Goal: Task Accomplishment & Management: Manage account settings

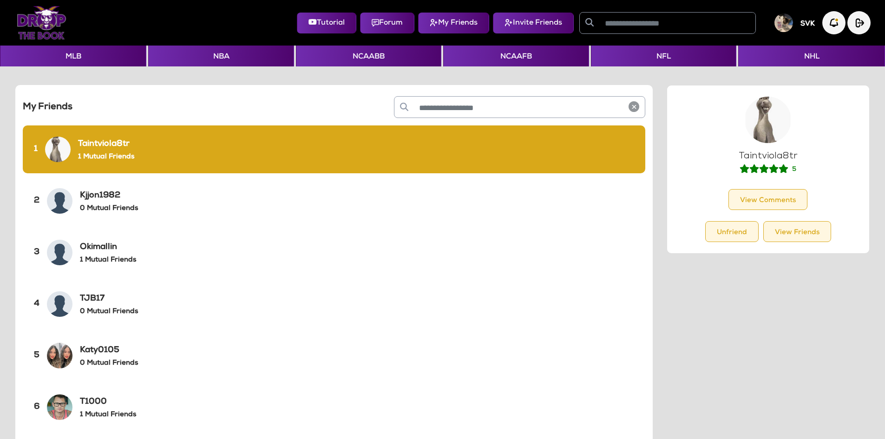
click at [52, 24] on img at bounding box center [42, 22] width 50 height 33
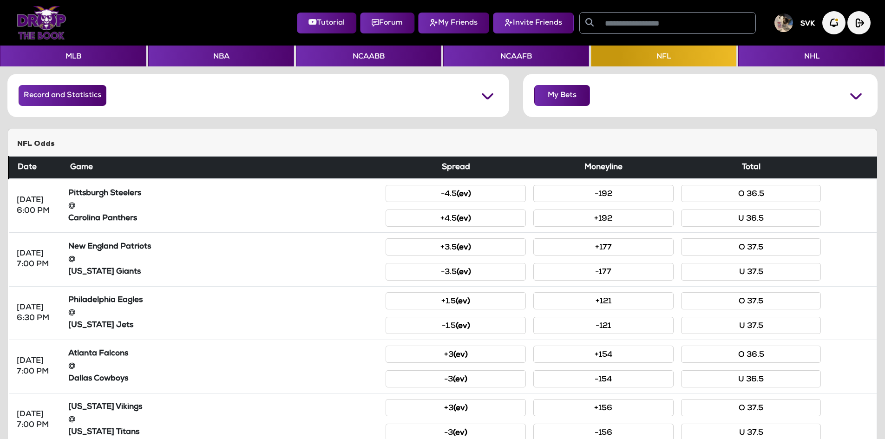
click at [537, 85] on div "My Bets" at bounding box center [700, 95] width 355 height 43
click at [542, 89] on button "My Bets" at bounding box center [562, 95] width 56 height 21
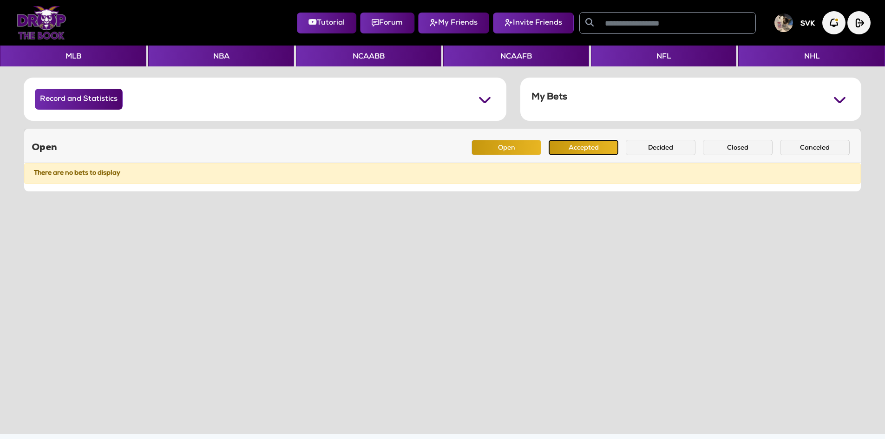
click at [597, 145] on button "Accepted" at bounding box center [584, 147] width 70 height 15
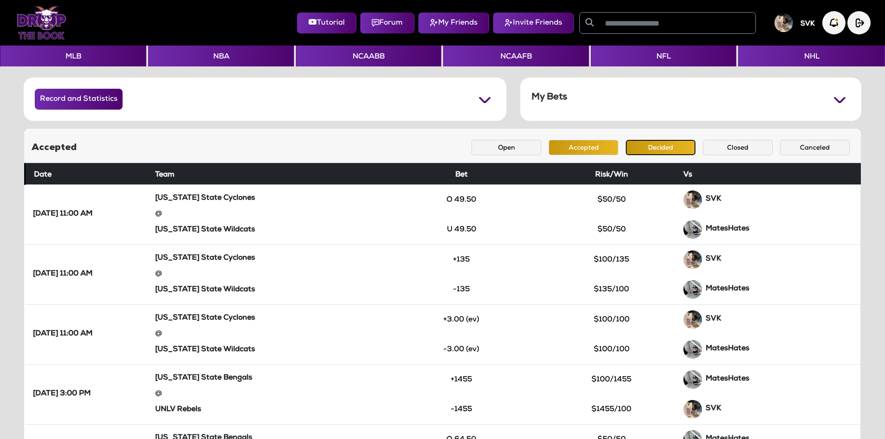
click at [633, 147] on button "Decided" at bounding box center [661, 147] width 70 height 15
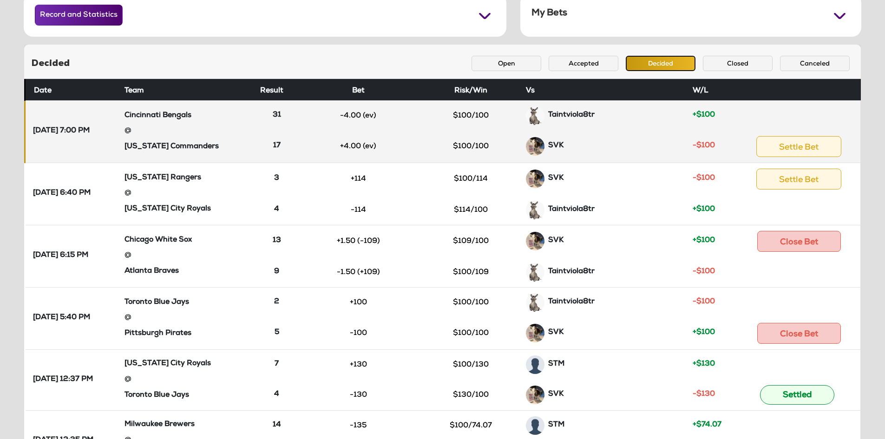
scroll to position [93, 0]
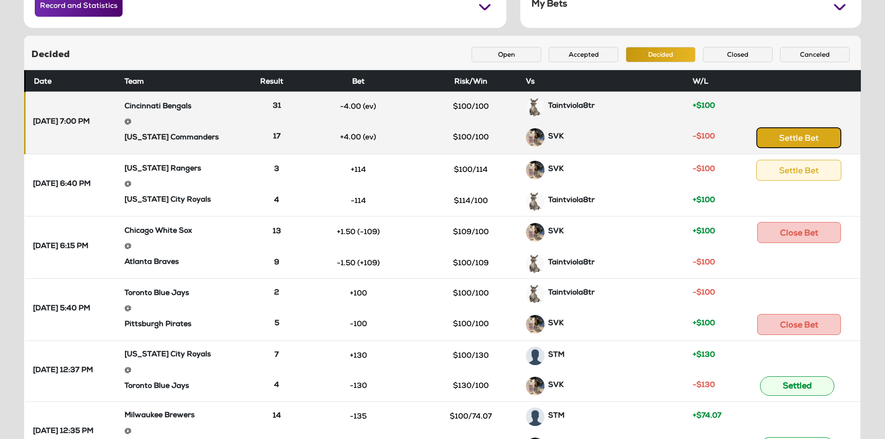
click at [794, 141] on button "Settle Bet" at bounding box center [799, 137] width 85 height 21
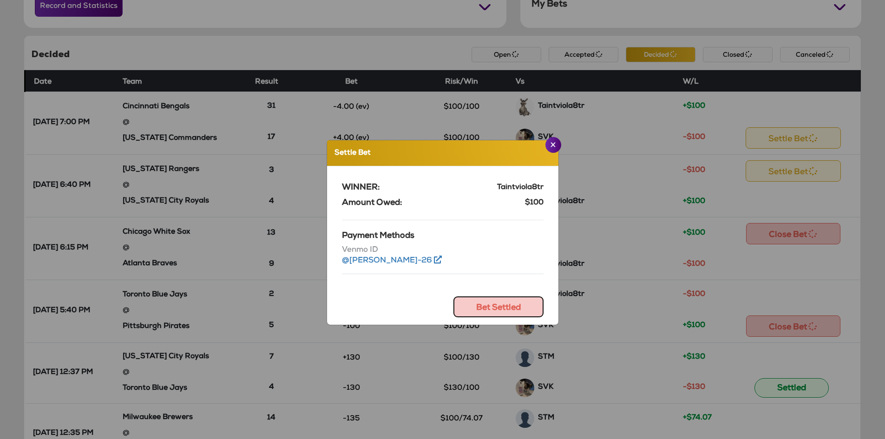
drag, startPoint x: 490, startPoint y: 303, endPoint x: 547, endPoint y: 279, distance: 62.3
click at [490, 303] on button "Bet Settled" at bounding box center [499, 306] width 90 height 21
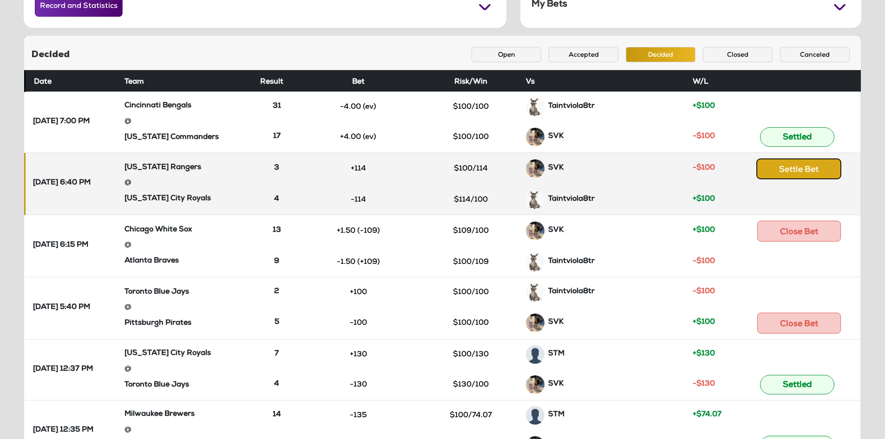
click at [804, 165] on button "Settle Bet" at bounding box center [799, 168] width 85 height 21
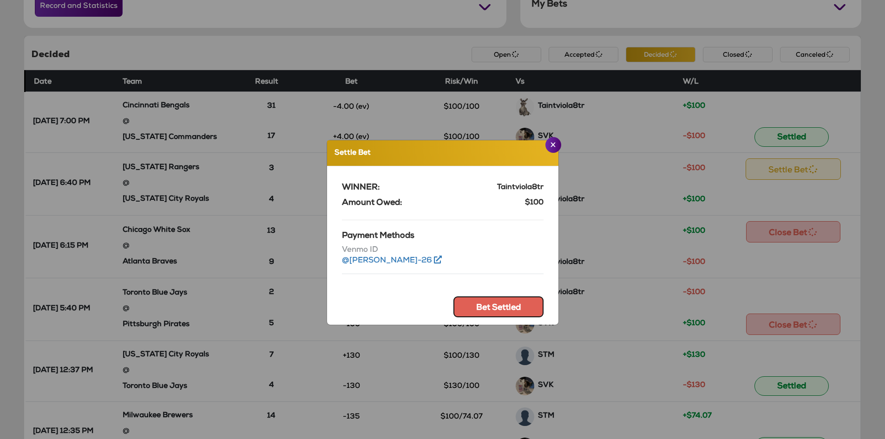
click at [483, 309] on button "Bet Settled" at bounding box center [499, 306] width 90 height 21
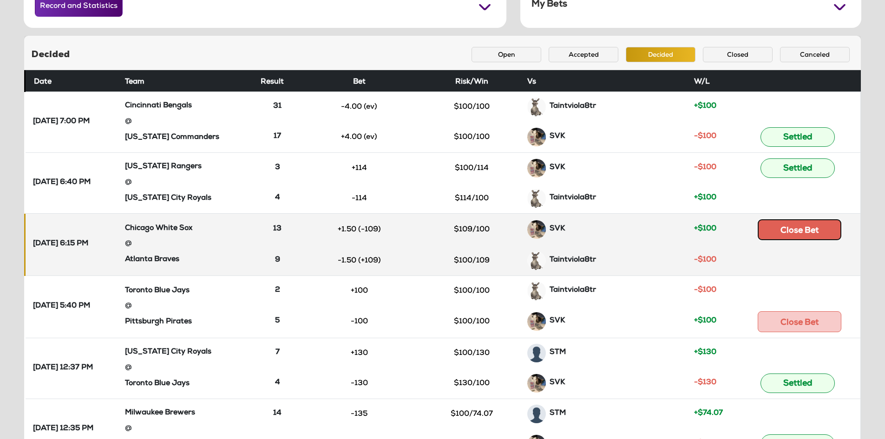
click at [803, 233] on button "Close Bet" at bounding box center [800, 229] width 84 height 21
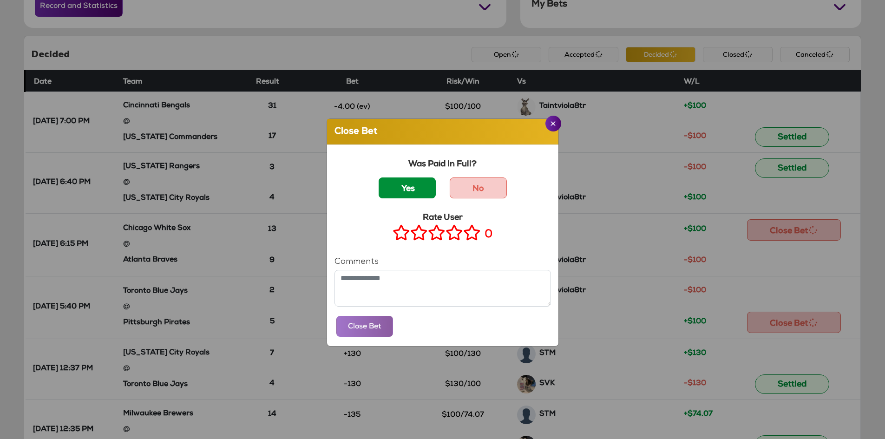
click at [416, 192] on label "Yes" at bounding box center [407, 188] width 57 height 21
click at [472, 237] on icon at bounding box center [472, 233] width 18 height 12
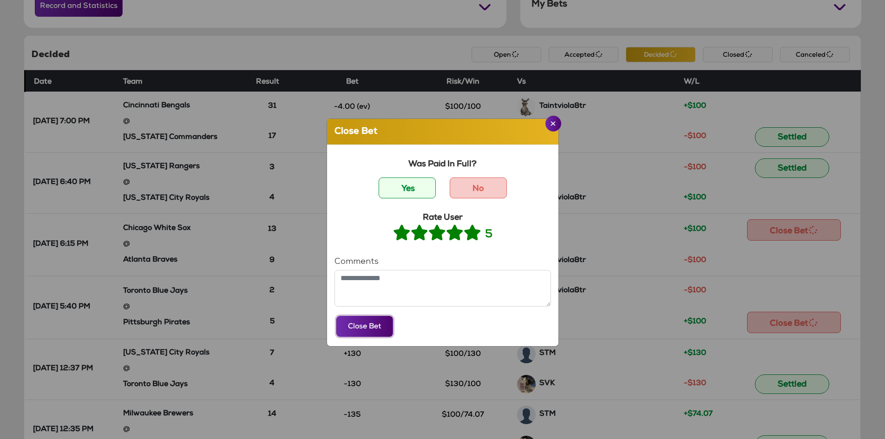
click at [374, 334] on button "Close Bet" at bounding box center [364, 326] width 57 height 21
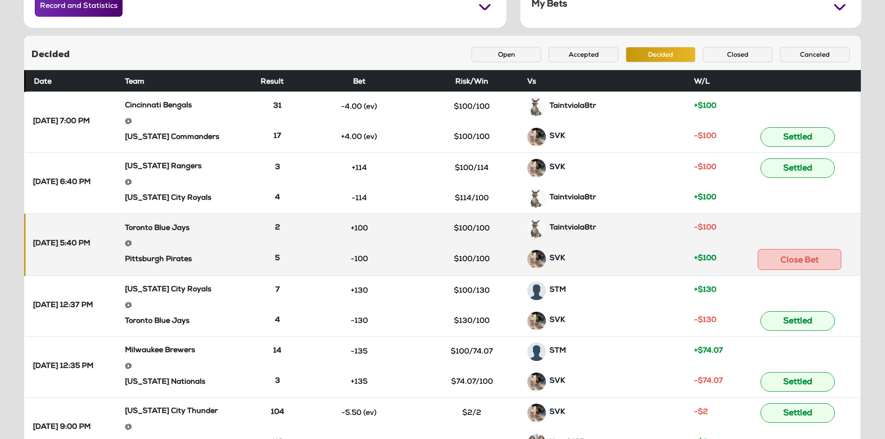
click at [820, 247] on td "Close Bet" at bounding box center [800, 260] width 122 height 33
click at [813, 265] on button "Close Bet" at bounding box center [800, 259] width 84 height 21
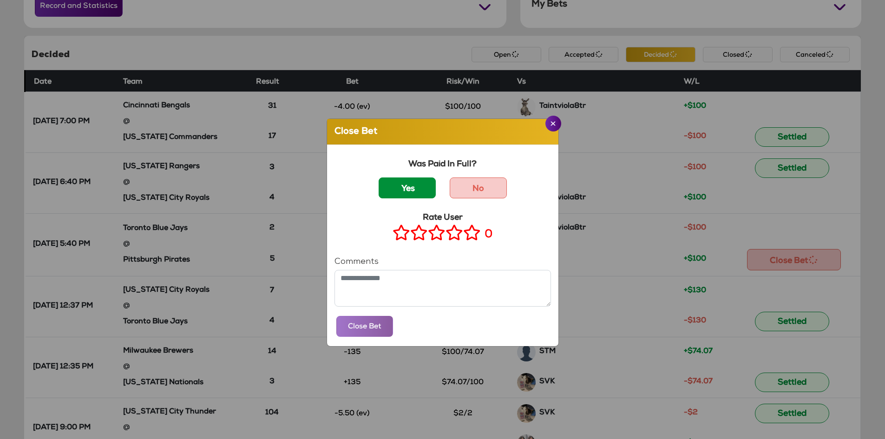
click at [412, 198] on label "Yes" at bounding box center [407, 188] width 57 height 21
click at [470, 232] on icon at bounding box center [472, 233] width 18 height 12
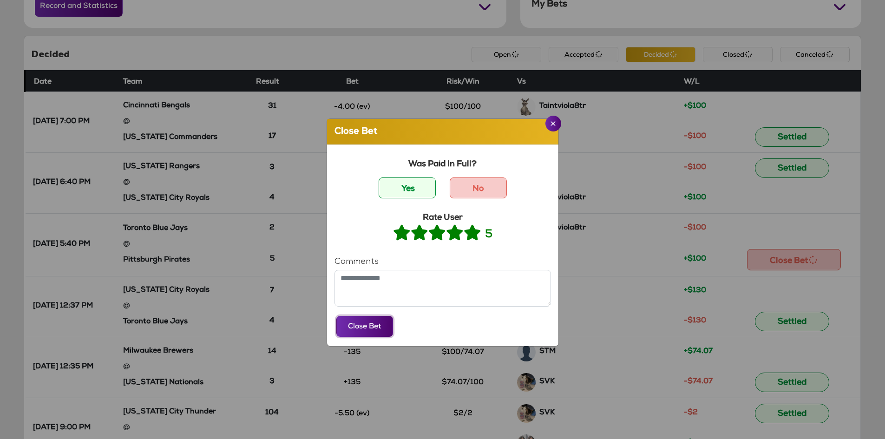
click at [374, 323] on button "Close Bet" at bounding box center [364, 326] width 57 height 21
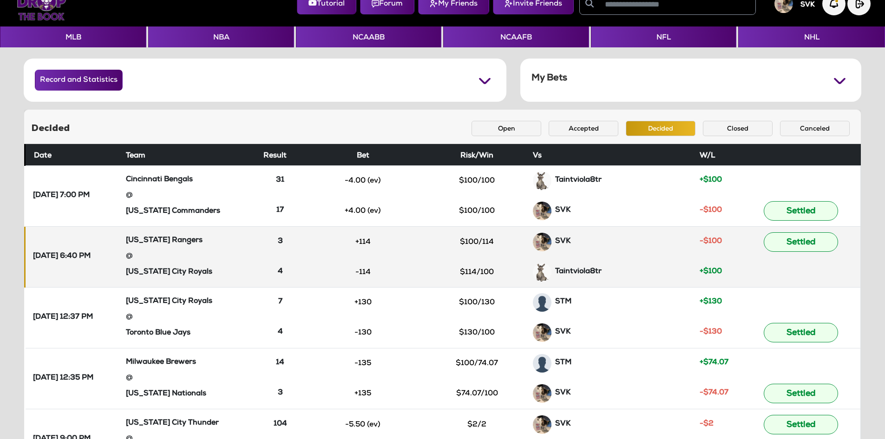
scroll to position [0, 0]
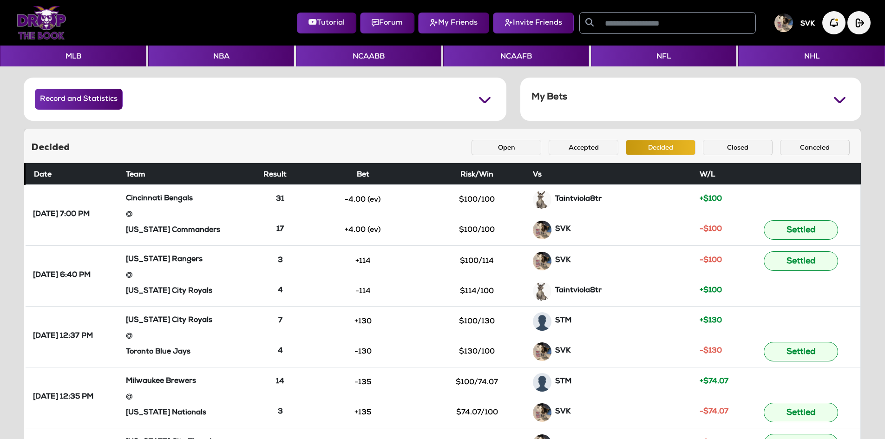
click at [47, 23] on img at bounding box center [42, 22] width 50 height 33
